Goal: Transaction & Acquisition: Subscribe to service/newsletter

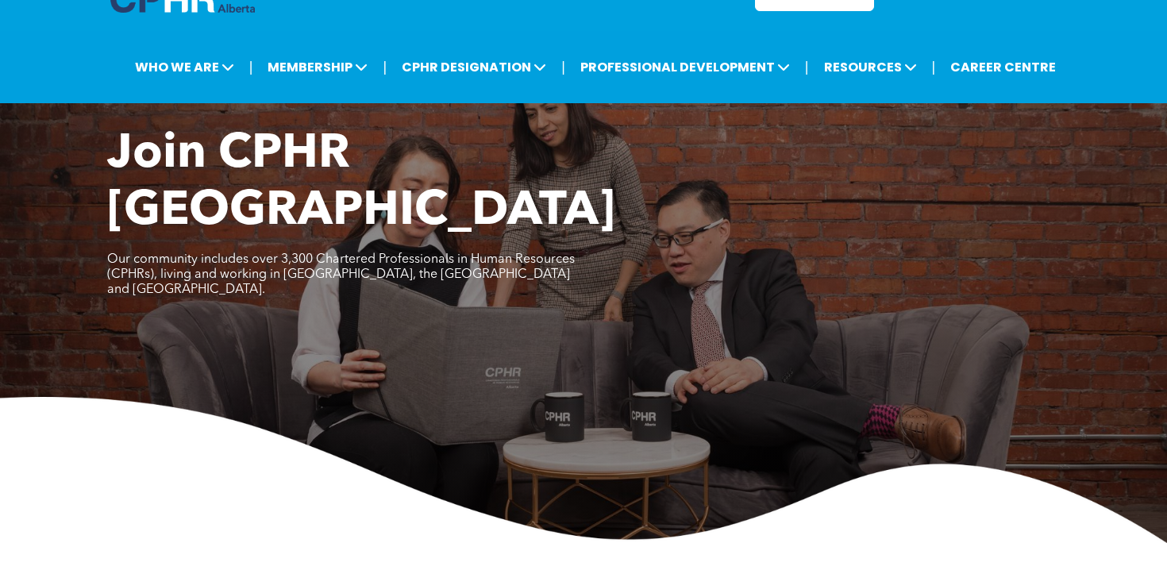
scroll to position [50, 0]
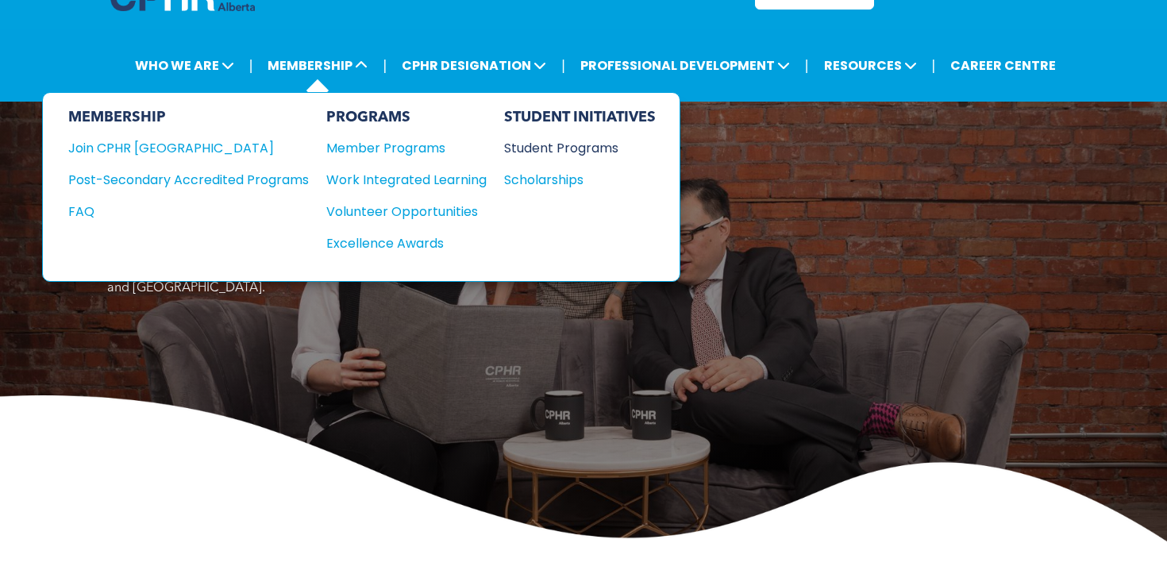
click at [564, 146] on div "Student Programs" at bounding box center [572, 148] width 137 height 20
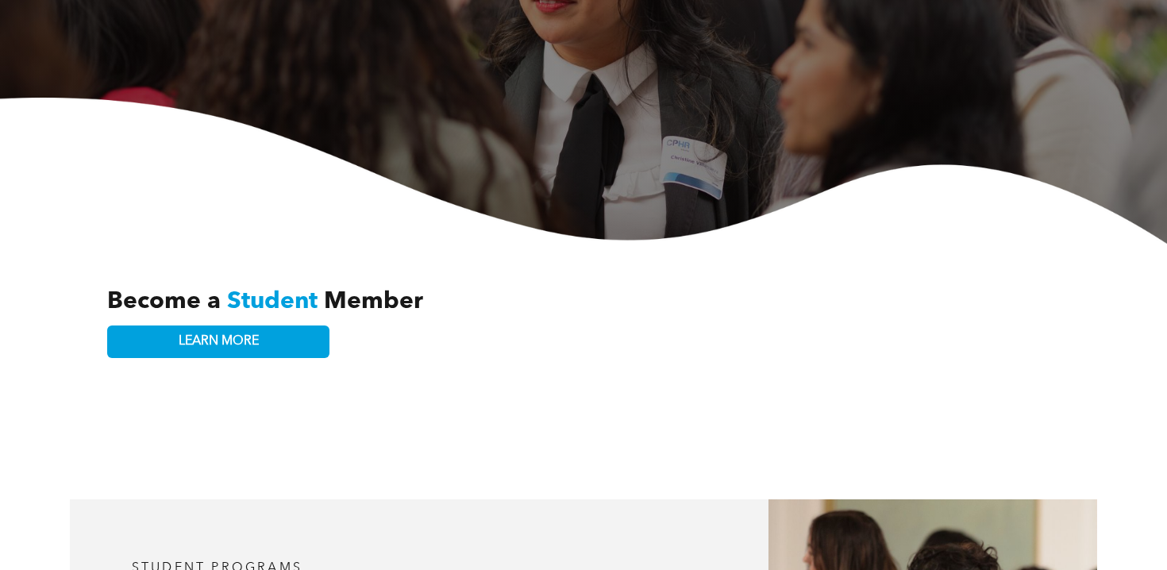
scroll to position [210, 0]
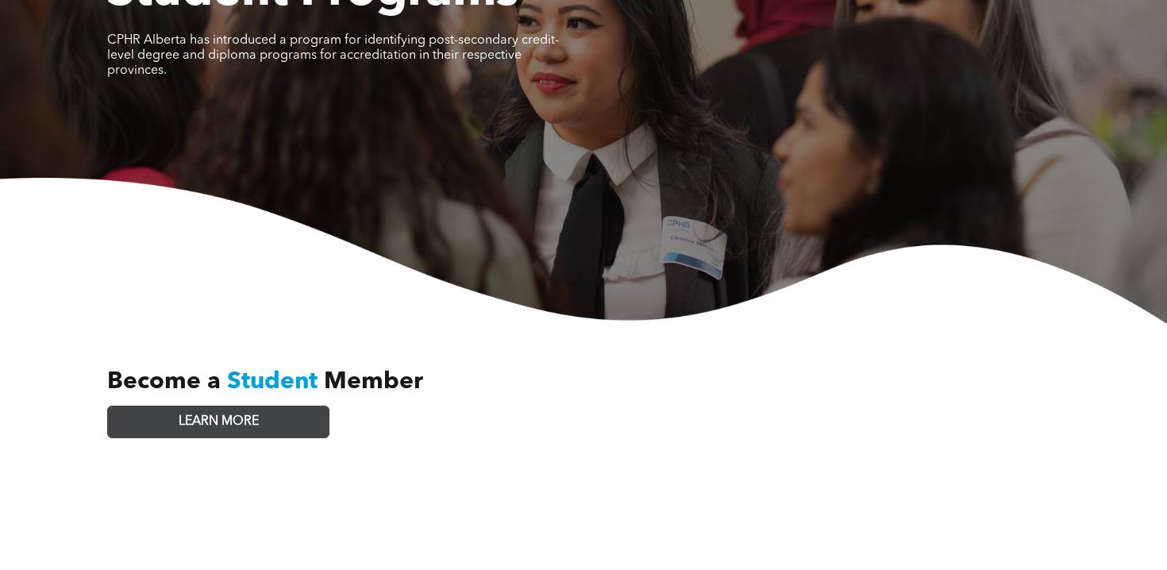
click at [216, 414] on span "LEARN MORE" at bounding box center [219, 421] width 80 height 15
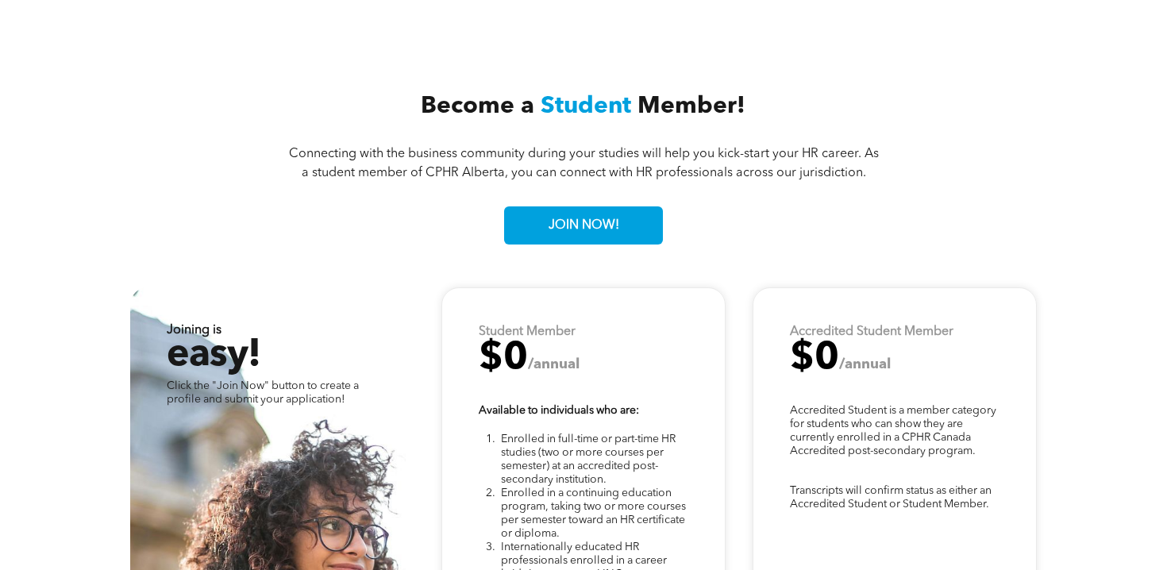
scroll to position [3942, 0]
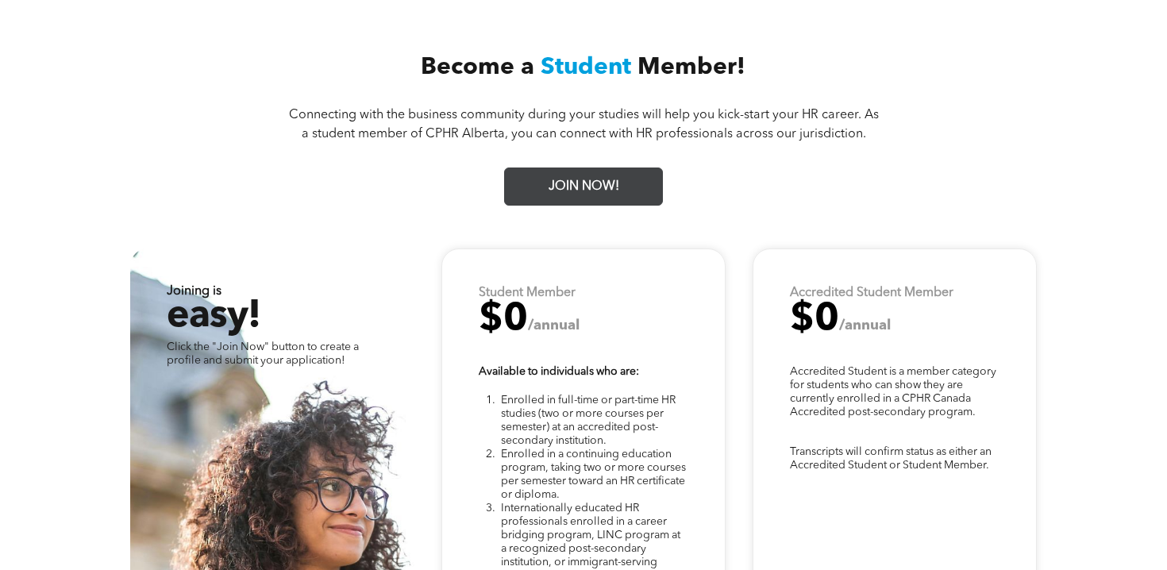
click at [569, 171] on span "JOIN NOW!" at bounding box center [584, 186] width 82 height 31
click at [586, 171] on span "JOIN NOW!" at bounding box center [584, 186] width 82 height 31
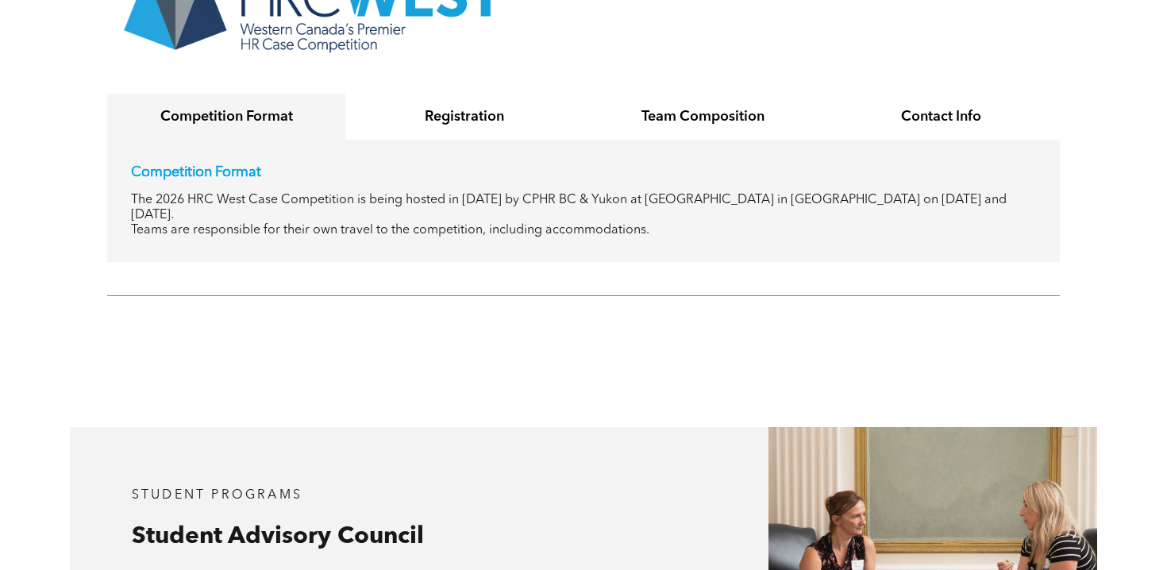
scroll to position [3040, 0]
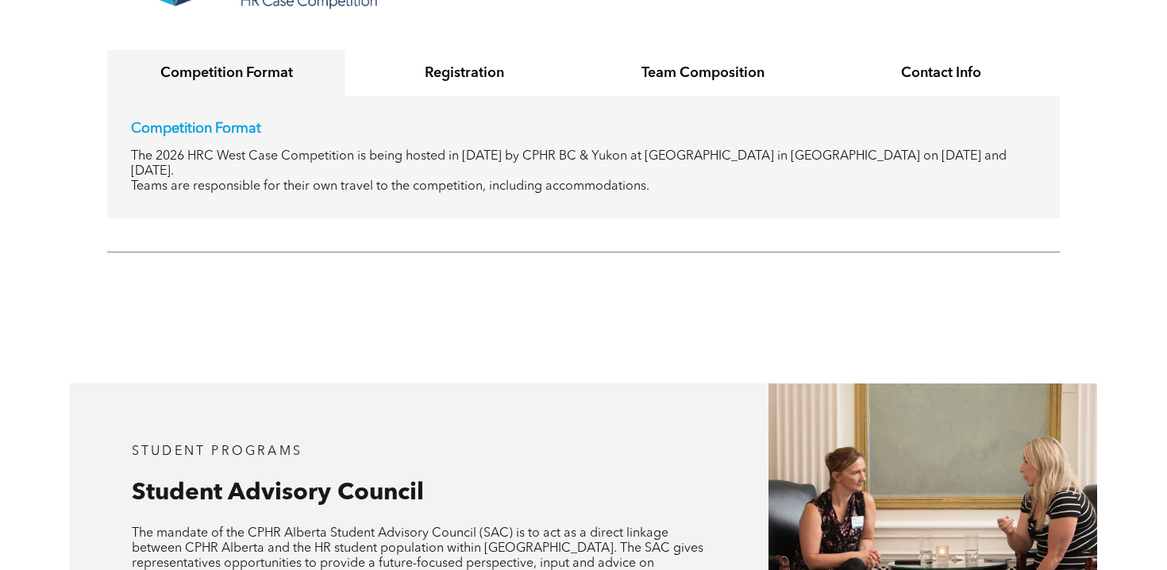
scroll to position [2821, 0]
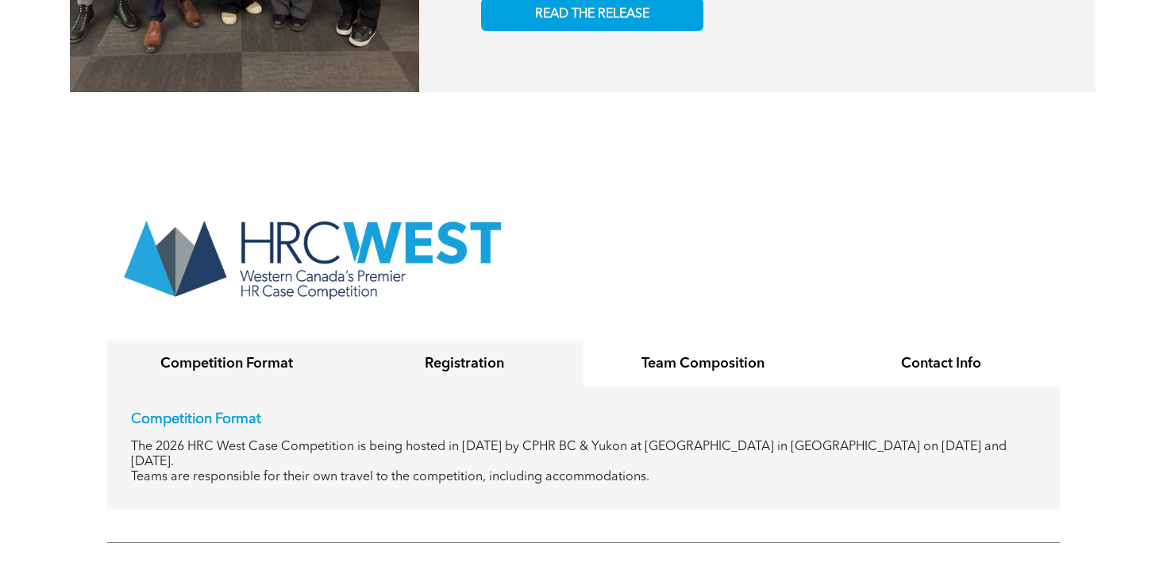
click at [476, 355] on h4 "Registration" at bounding box center [465, 363] width 210 height 17
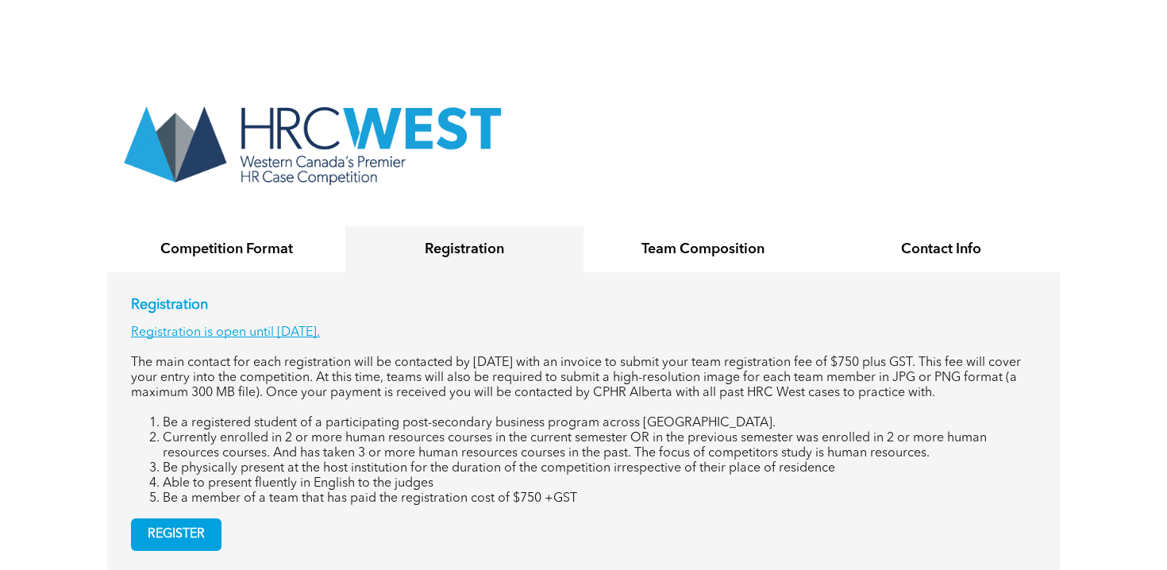
scroll to position [3070, 0]
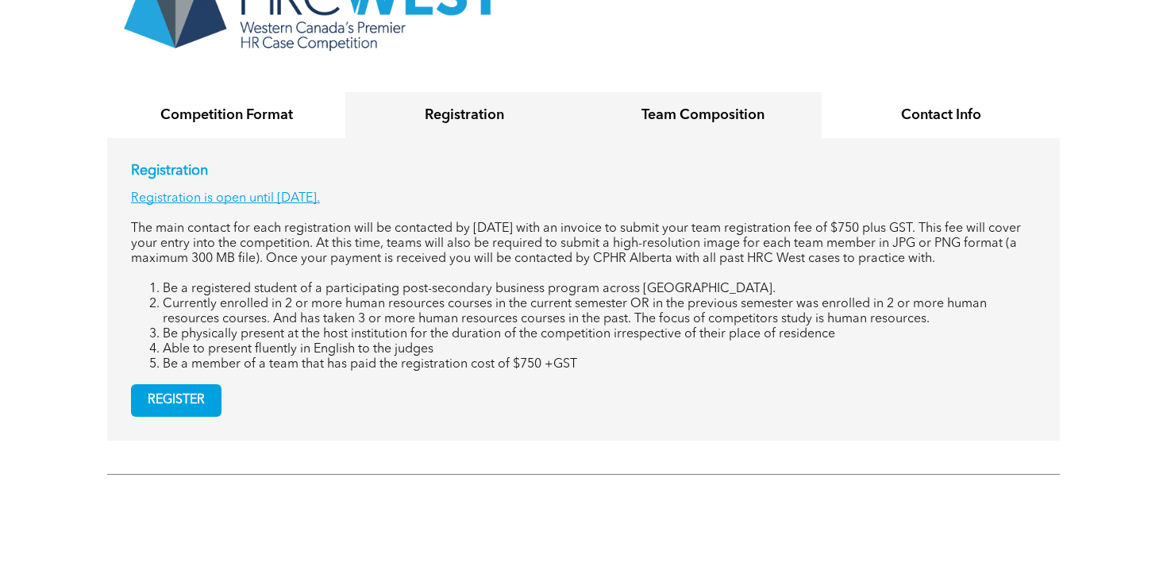
click at [661, 106] on h4 "Team Composition" at bounding box center [703, 114] width 210 height 17
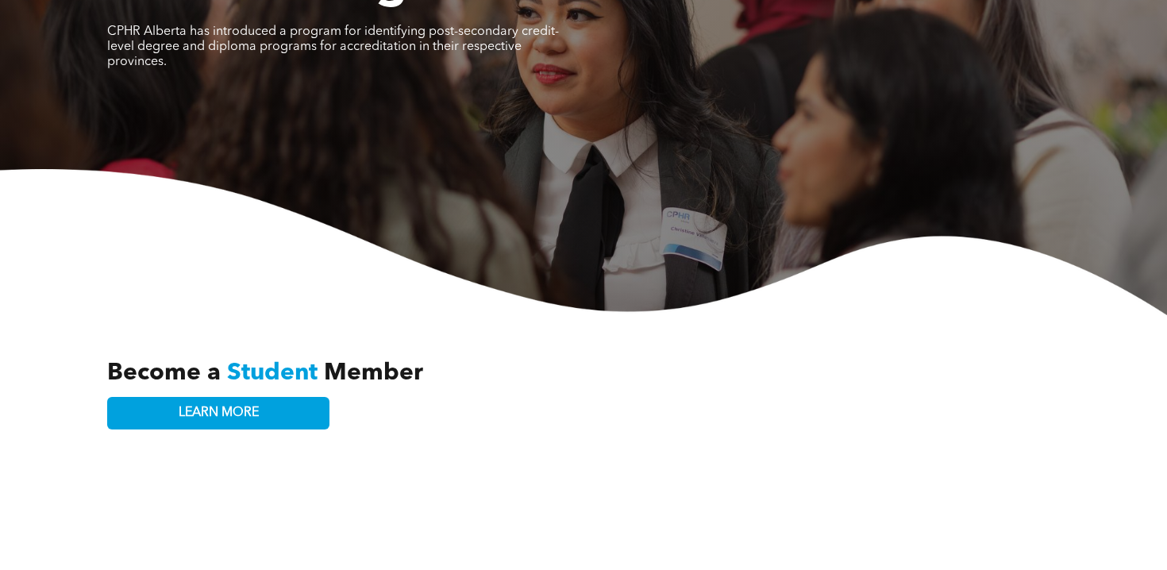
scroll to position [0, 0]
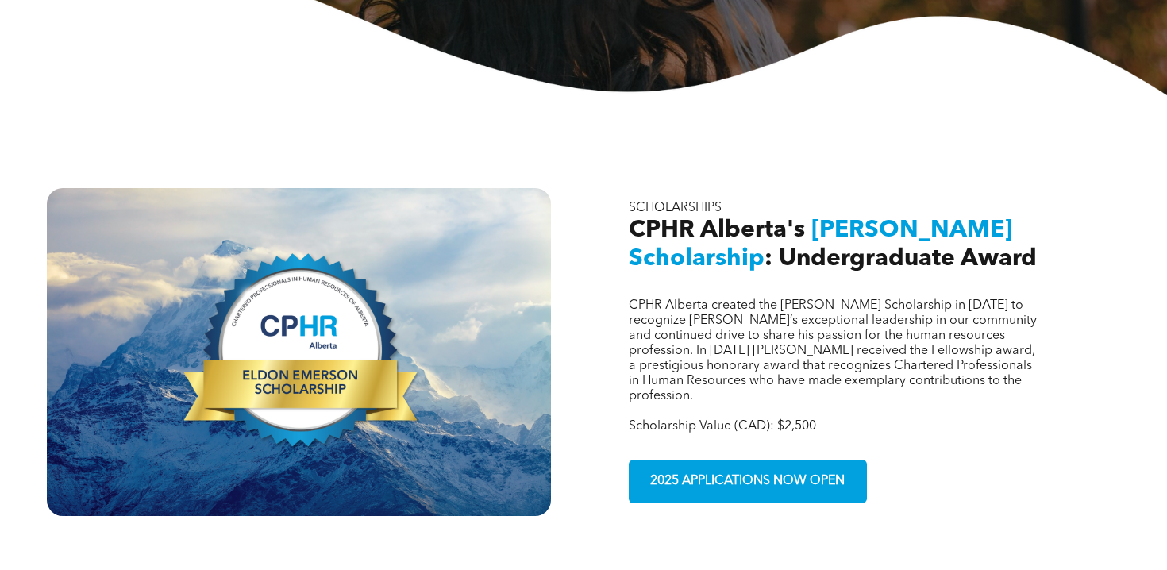
scroll to position [427, 0]
